Goal: Ask a question

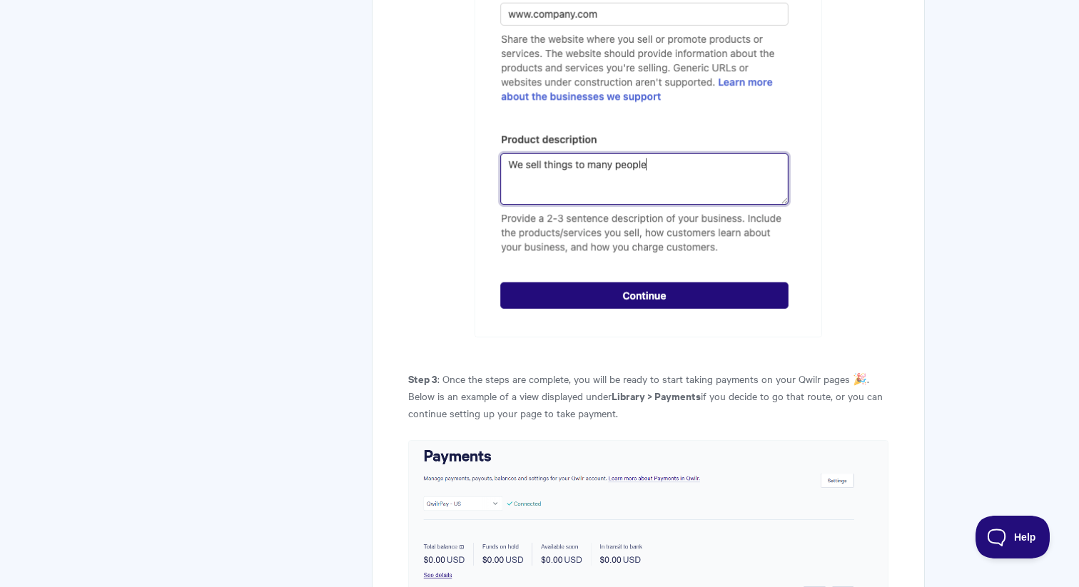
scroll to position [2390, 0]
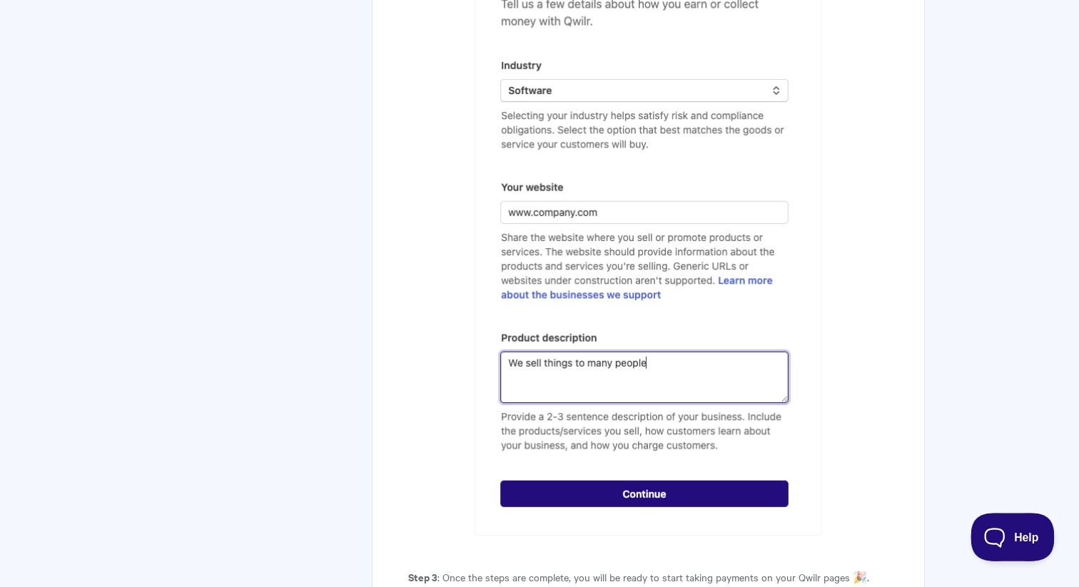
click at [1011, 526] on button "Help" at bounding box center [1007, 534] width 74 height 43
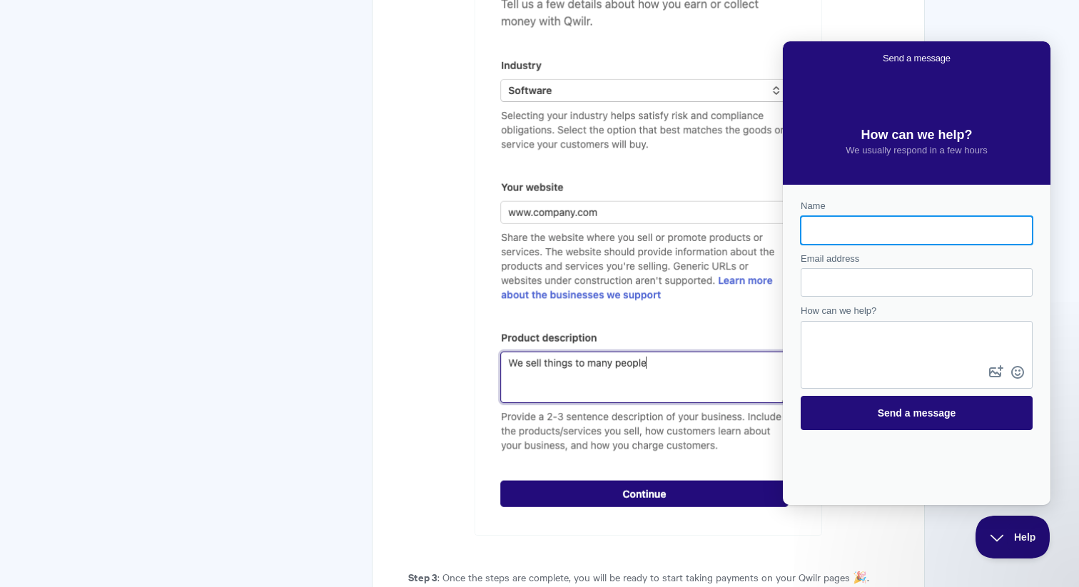
scroll to position [0, 0]
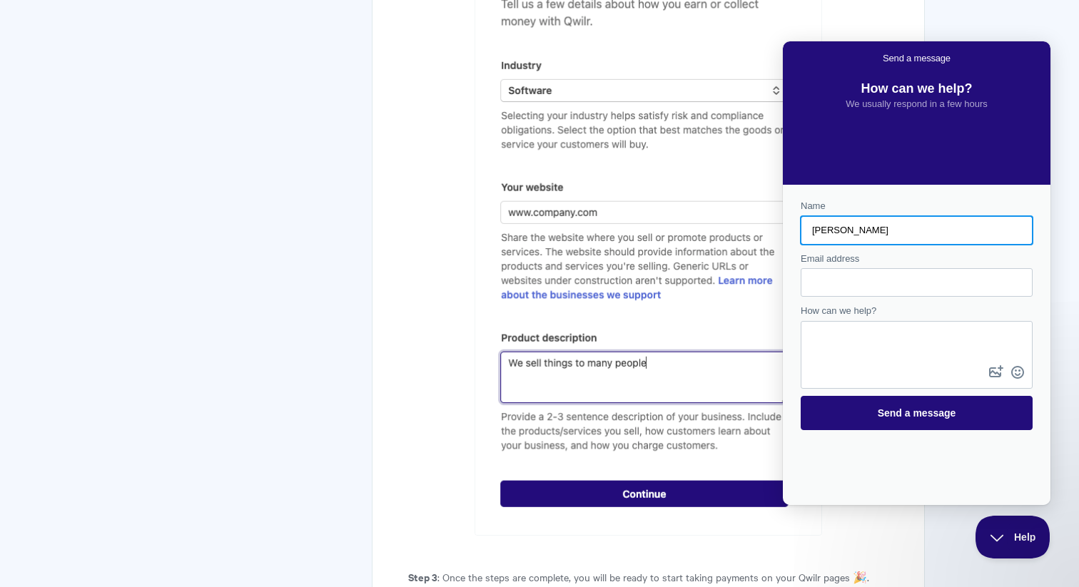
type input "Sam"
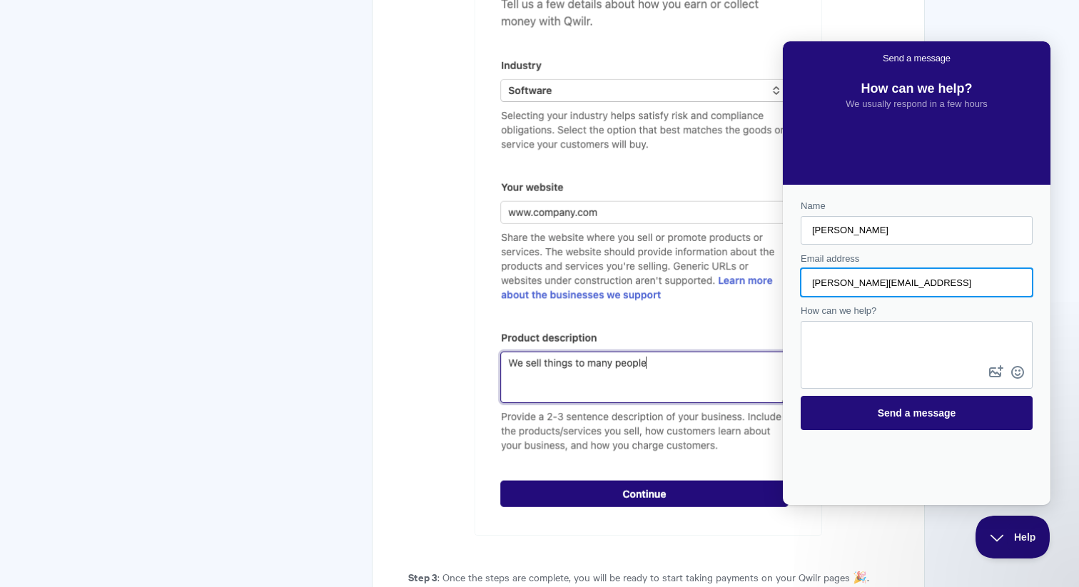
type input "sam@buildpass.ai"
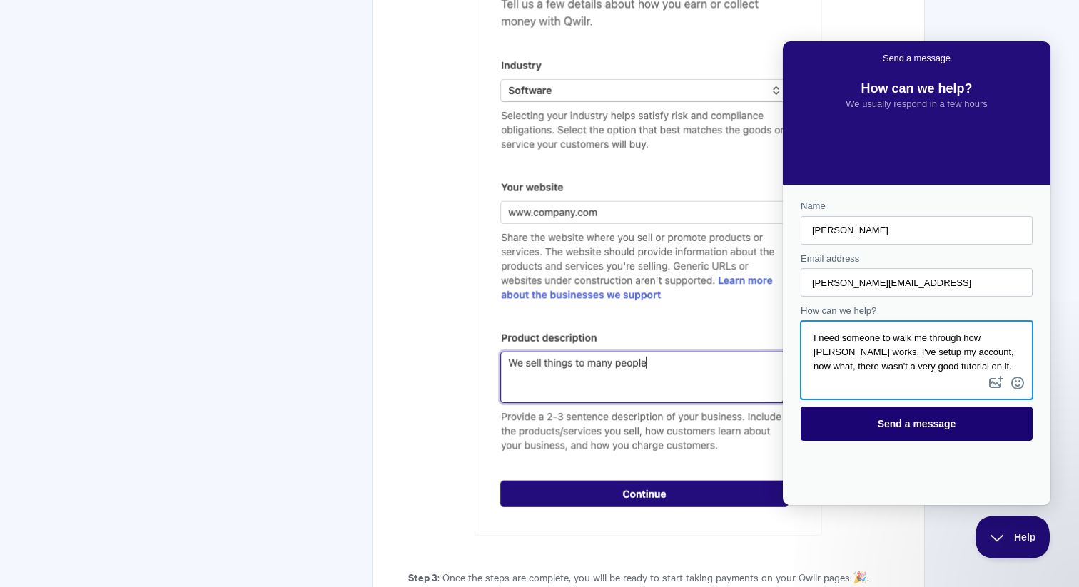
type textarea "I need someone to walk me through how Qwilrpay works, I've setup my account, no…"
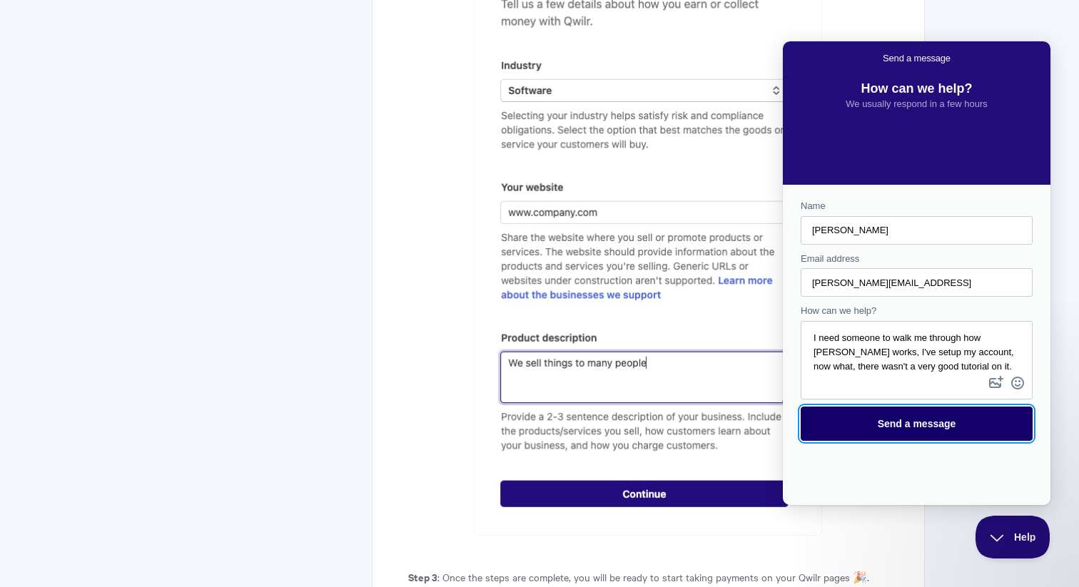
click at [881, 423] on span "Send a message" at bounding box center [917, 423] width 78 height 11
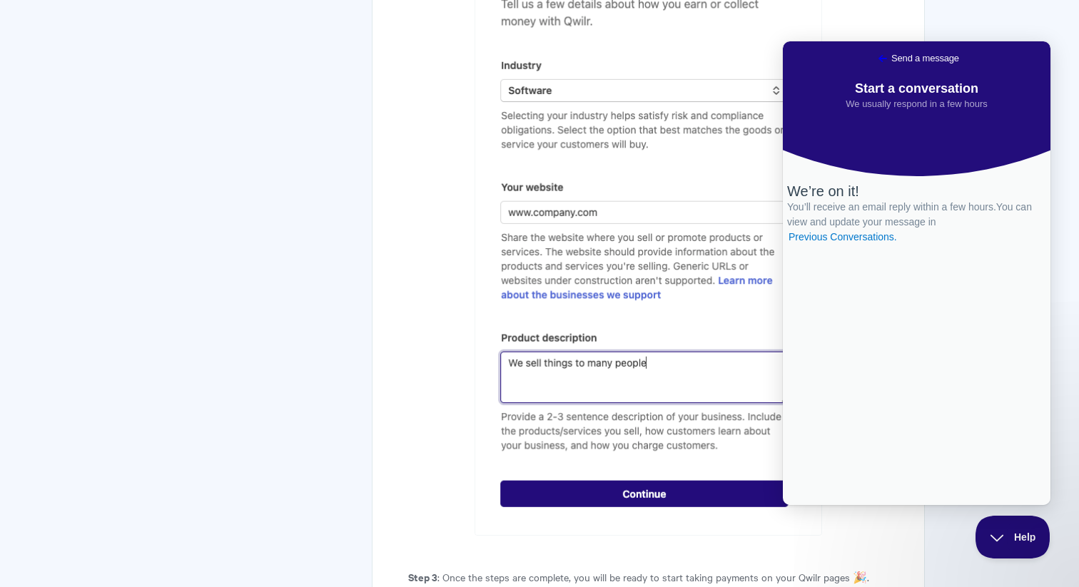
click at [874, 50] on link "Go back" at bounding box center [882, 58] width 17 height 17
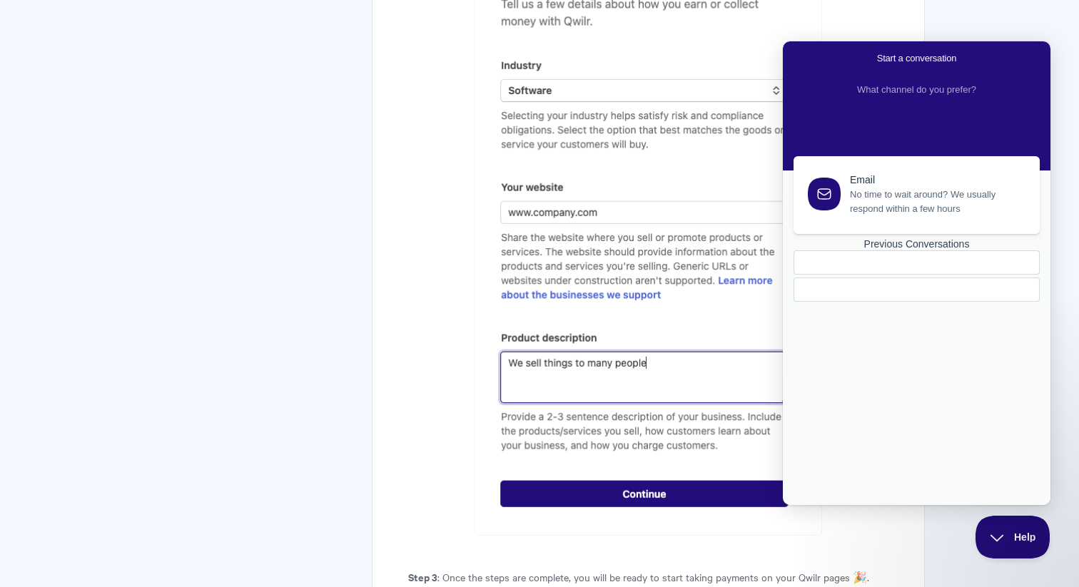
click at [1000, 539] on button "Help" at bounding box center [1007, 534] width 74 height 43
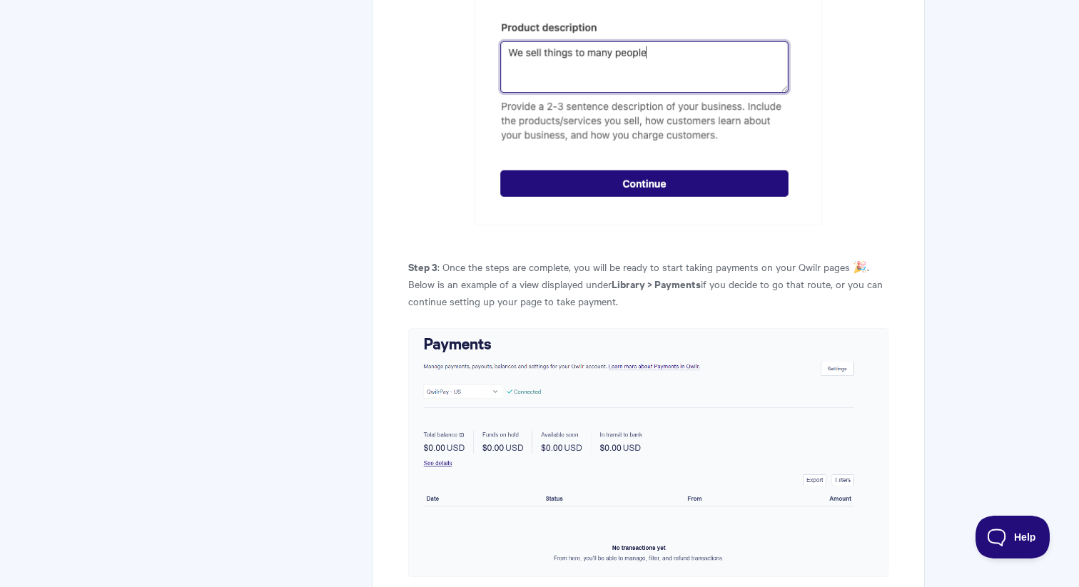
scroll to position [2855, 0]
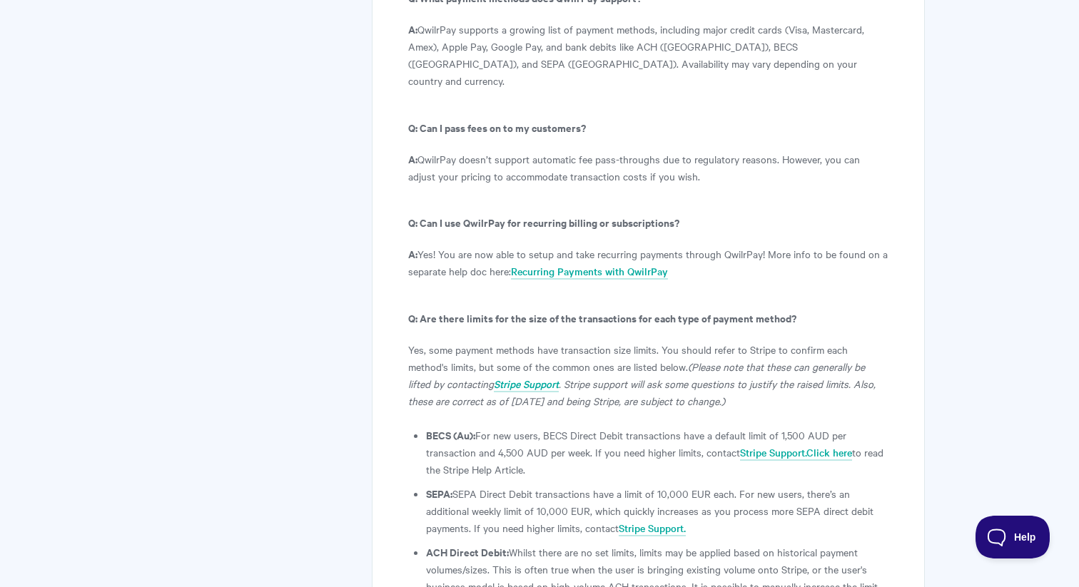
scroll to position [8410, 0]
